Goal: Information Seeking & Learning: Learn about a topic

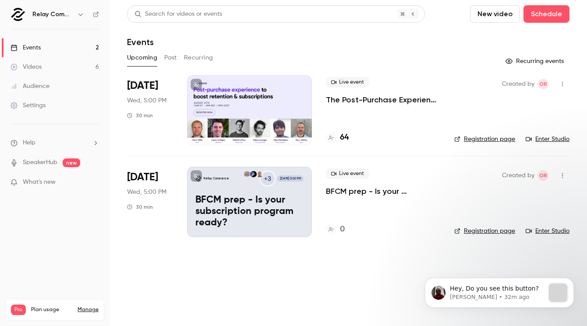
click at [48, 45] on link "Events 2" at bounding box center [54, 47] width 109 height 19
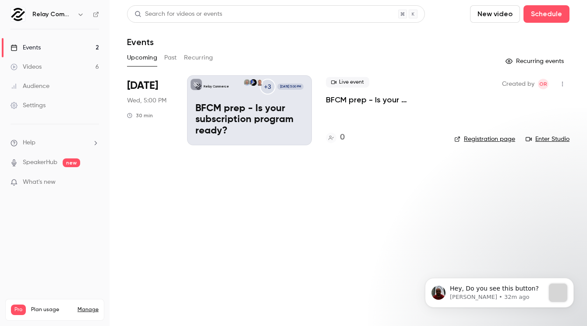
click at [169, 57] on button "Past" at bounding box center [170, 58] width 13 height 14
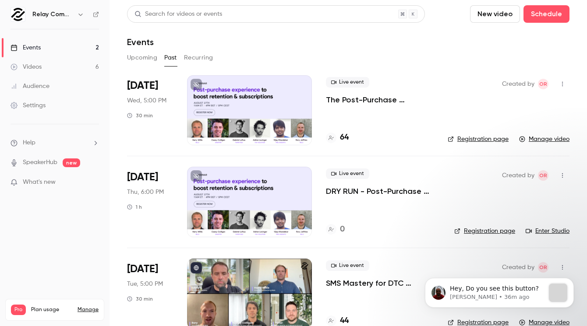
click at [548, 138] on link "Manage video" at bounding box center [544, 139] width 50 height 9
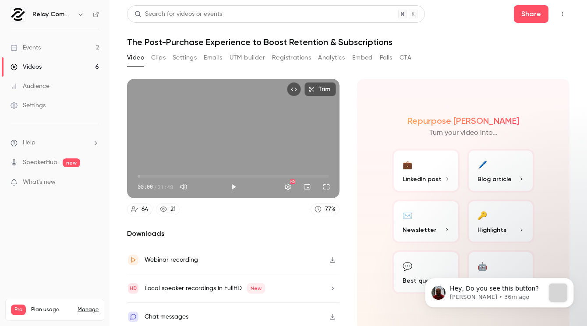
scroll to position [5, 0]
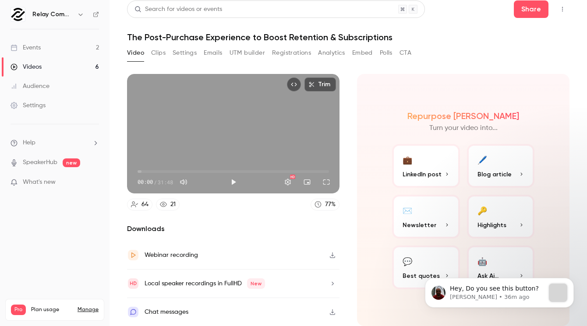
click at [328, 55] on button "Analytics" at bounding box center [331, 53] width 27 height 14
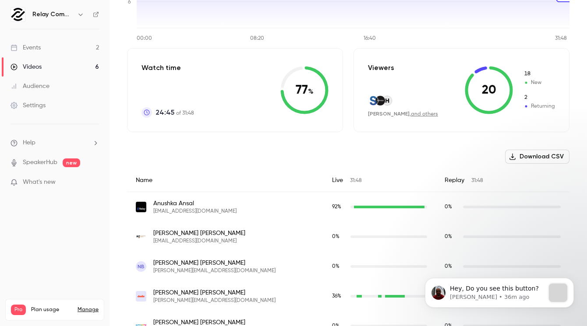
scroll to position [175, 0]
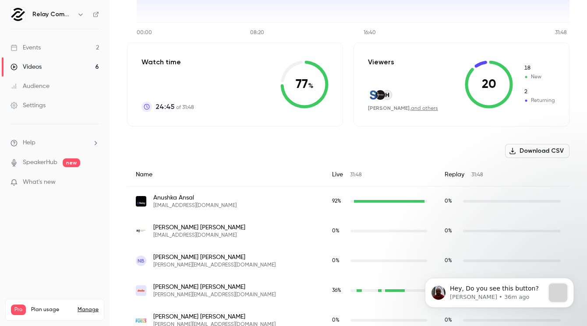
click at [508, 112] on div "Viewers [PERSON_NAME] , and others 20 18 New 2 Returning" at bounding box center [461, 84] width 216 height 84
click at [494, 76] on icon at bounding box center [489, 84] width 48 height 48
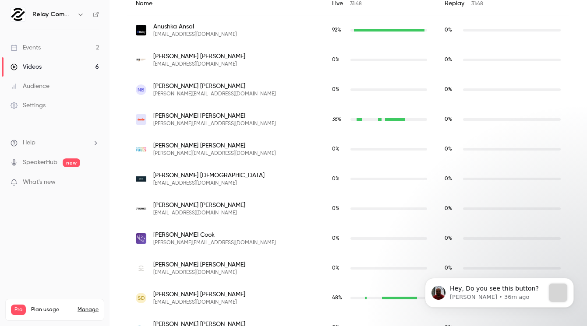
scroll to position [355, 0]
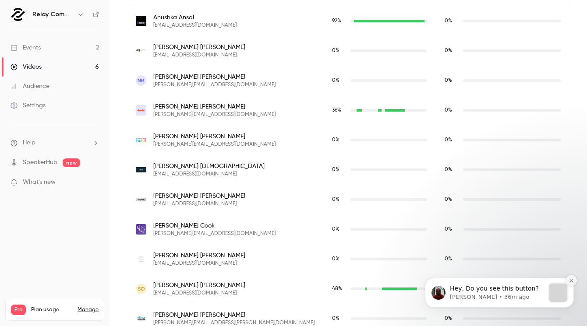
click at [567, 281] on button "Dismiss notification" at bounding box center [570, 280] width 11 height 11
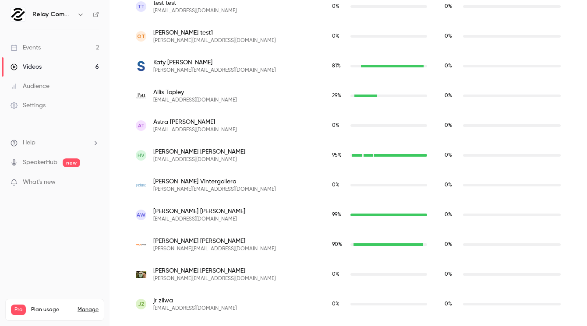
scroll to position [1945, 0]
